Goal: Task Accomplishment & Management: Use online tool/utility

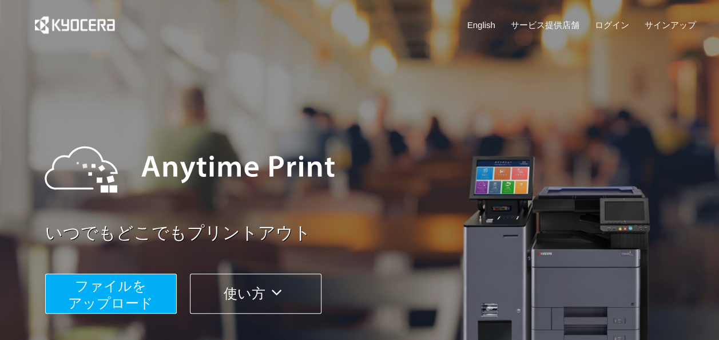
click at [138, 294] on span "ファイルを ​​アップロード" at bounding box center [110, 294] width 85 height 33
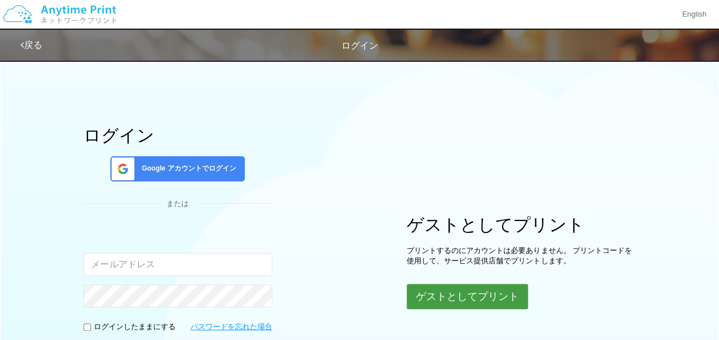
click at [450, 300] on button "ゲストとしてプリント" at bounding box center [466, 296] width 121 height 25
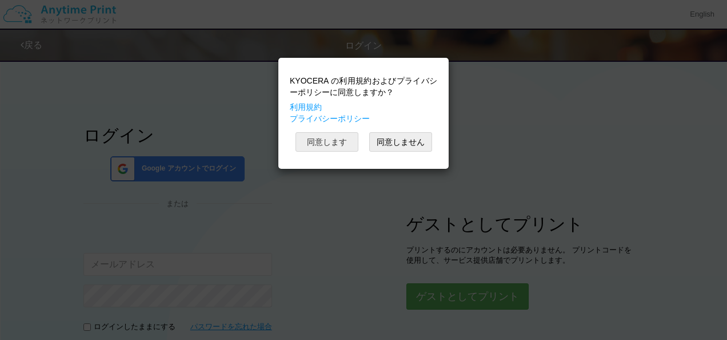
click at [334, 142] on button "同意します" at bounding box center [327, 141] width 63 height 19
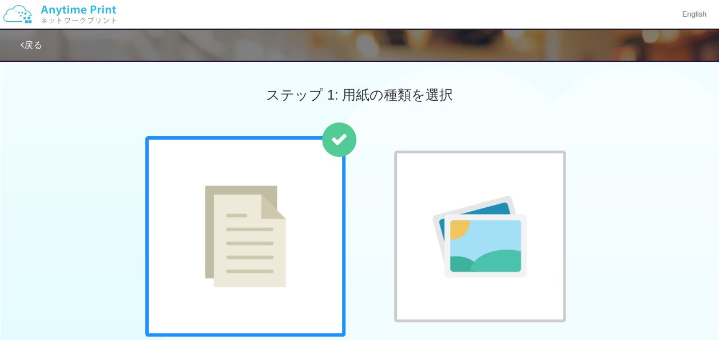
click at [279, 217] on img at bounding box center [245, 236] width 81 height 102
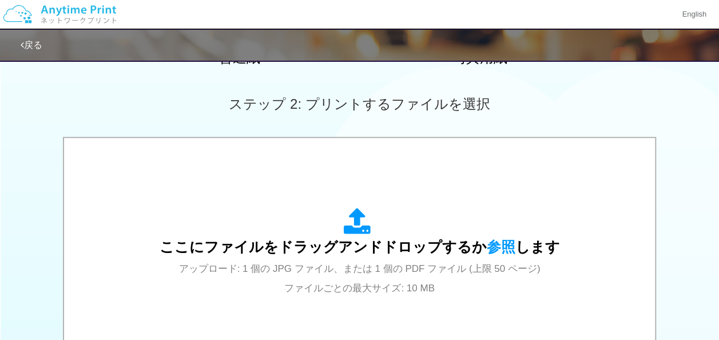
scroll to position [335, 0]
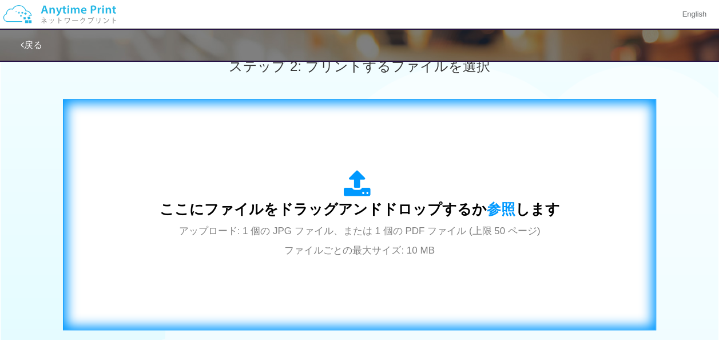
click at [357, 189] on icon at bounding box center [360, 184] width 32 height 29
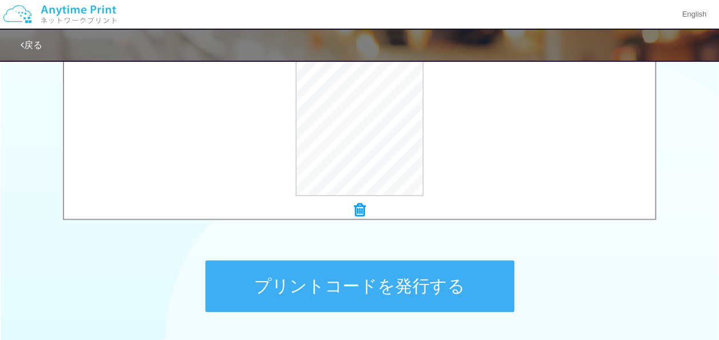
scroll to position [510, 0]
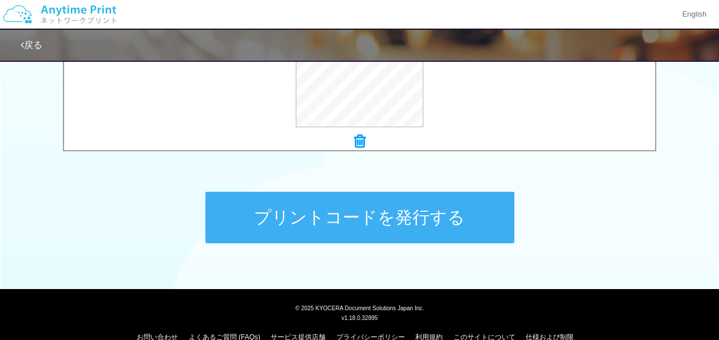
click at [390, 215] on button "プリントコードを発行する" at bounding box center [359, 217] width 309 height 51
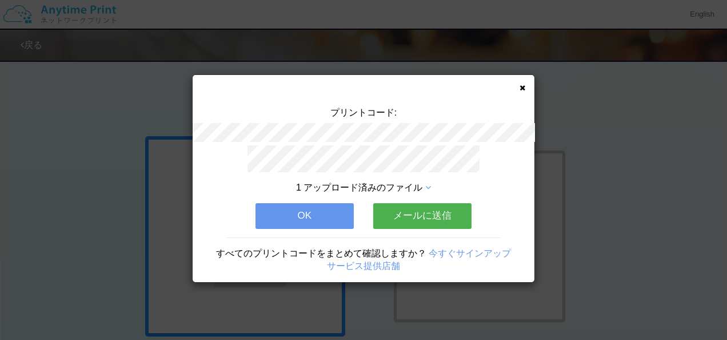
click at [430, 214] on button "メールに送信" at bounding box center [422, 215] width 98 height 25
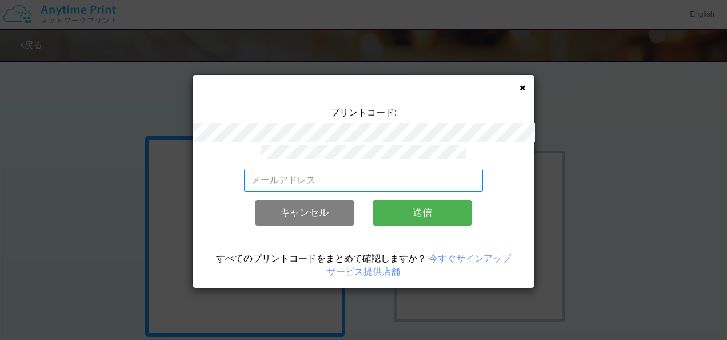
click at [337, 176] on input "email" at bounding box center [364, 180] width 240 height 23
type input "[EMAIL_ADDRESS][DOMAIN_NAME]"
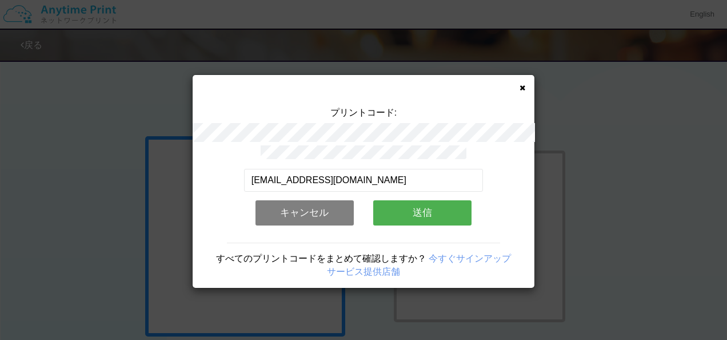
click at [413, 212] on button "送信" at bounding box center [422, 212] width 98 height 25
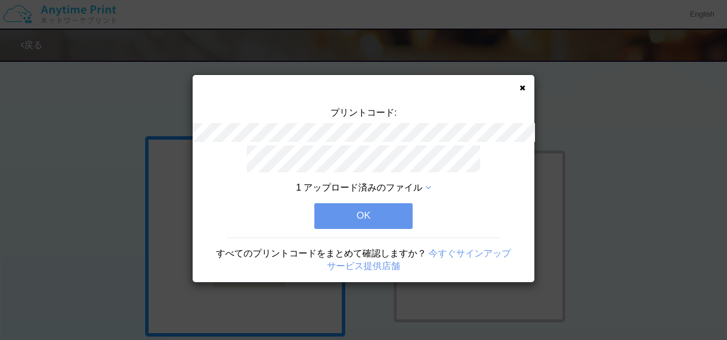
click at [383, 216] on button "OK" at bounding box center [363, 215] width 98 height 25
